Goal: Information Seeking & Learning: Learn about a topic

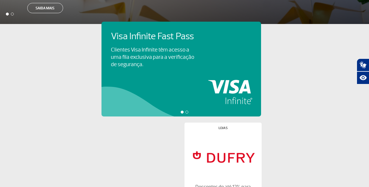
scroll to position [256, 0]
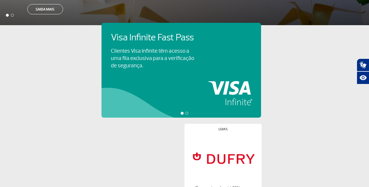
click at [185, 113] on div at bounding box center [186, 113] width 3 height 3
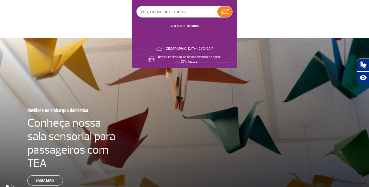
scroll to position [0, 0]
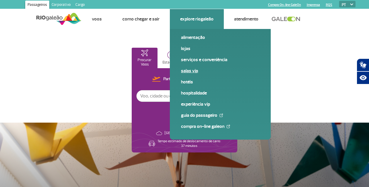
click at [188, 73] on link "Salas VIP" at bounding box center [220, 71] width 79 height 6
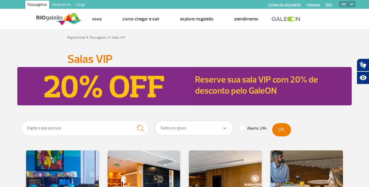
click at [262, 84] on link "Reserve sua sala VIP com 20% de desconto pelo GaleON" at bounding box center [256, 85] width 123 height 22
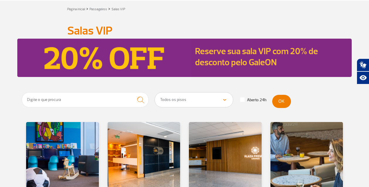
scroll to position [76, 0]
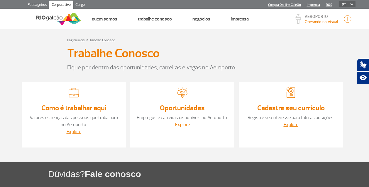
click at [181, 125] on link "Explore" at bounding box center [182, 125] width 15 height 6
